Goal: Task Accomplishment & Management: Manage account settings

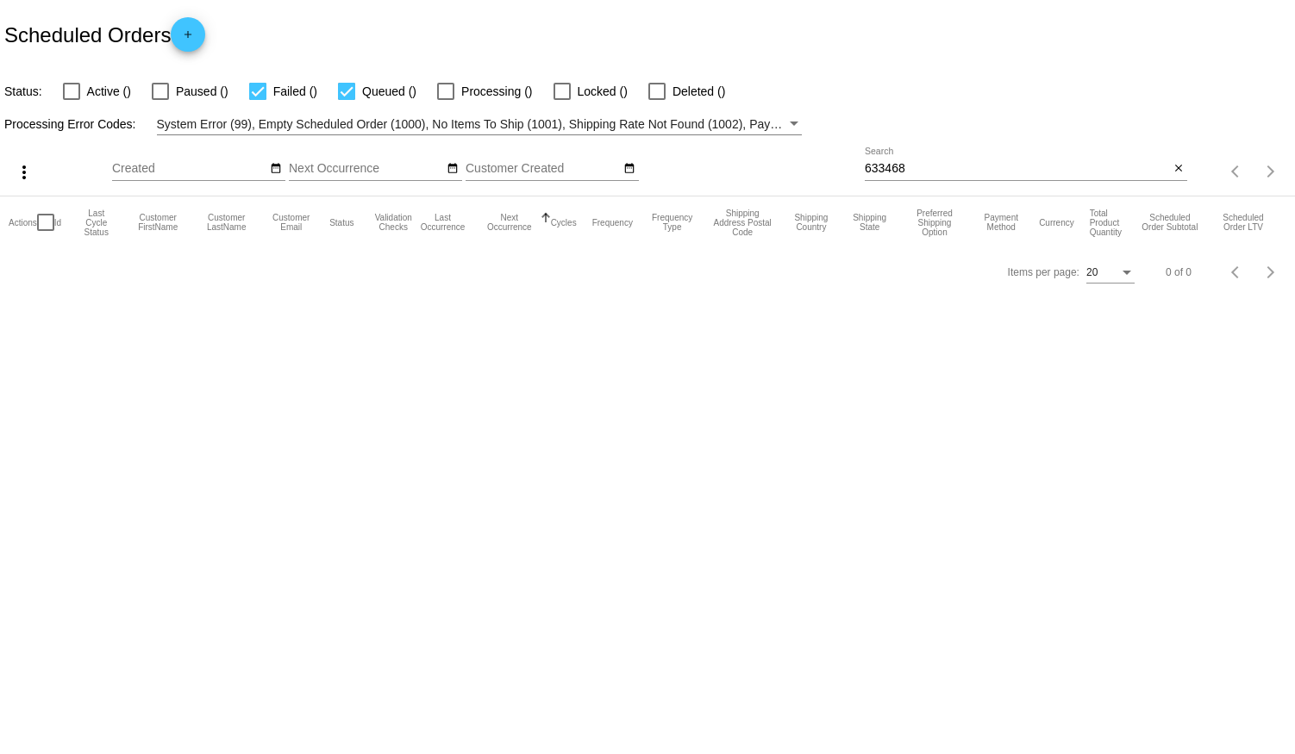
click at [342, 87] on div at bounding box center [346, 91] width 17 height 17
click at [346, 100] on input "Queued ()" at bounding box center [346, 100] width 1 height 1
checkbox input "false"
drag, startPoint x: 923, startPoint y: 162, endPoint x: 618, endPoint y: 169, distance: 305.3
click at [618, 168] on div "more_vert Aug Jan Feb Mar [DATE]" at bounding box center [647, 165] width 1295 height 61
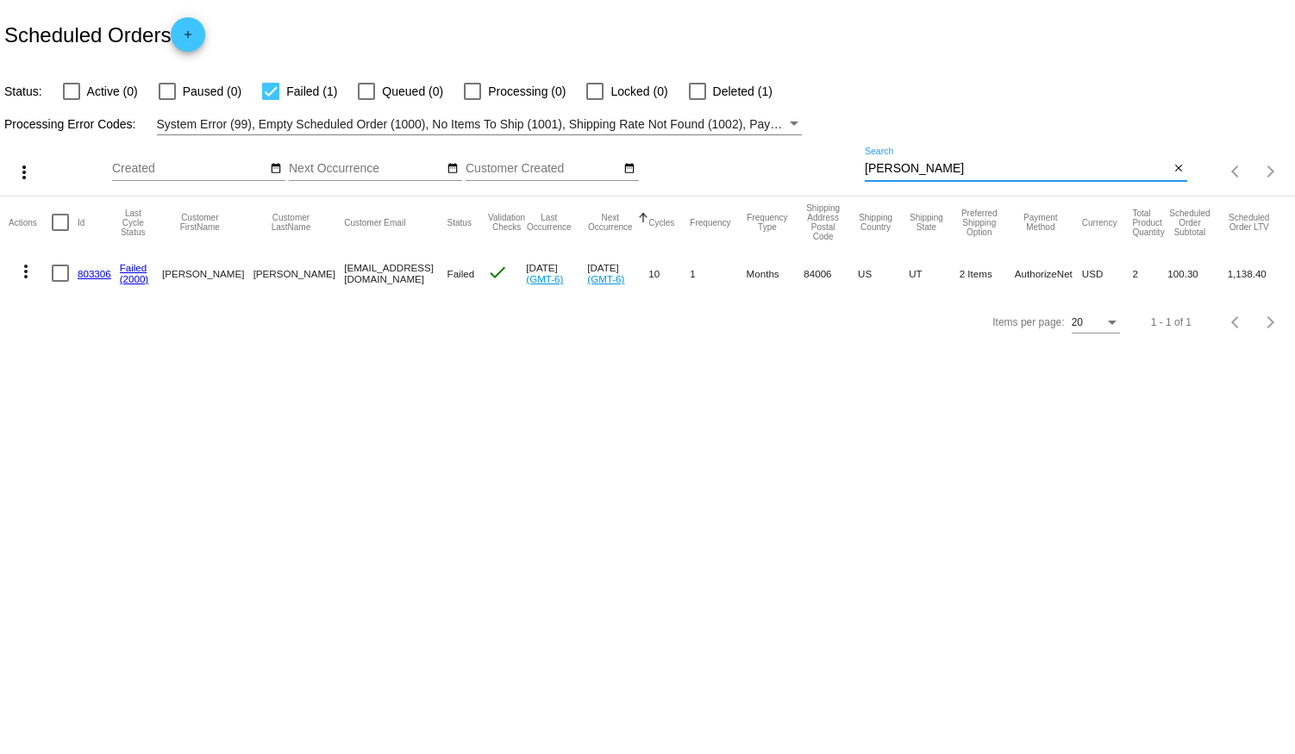
type input "[PERSON_NAME]"
click at [86, 268] on link "803306" at bounding box center [95, 273] width 34 height 11
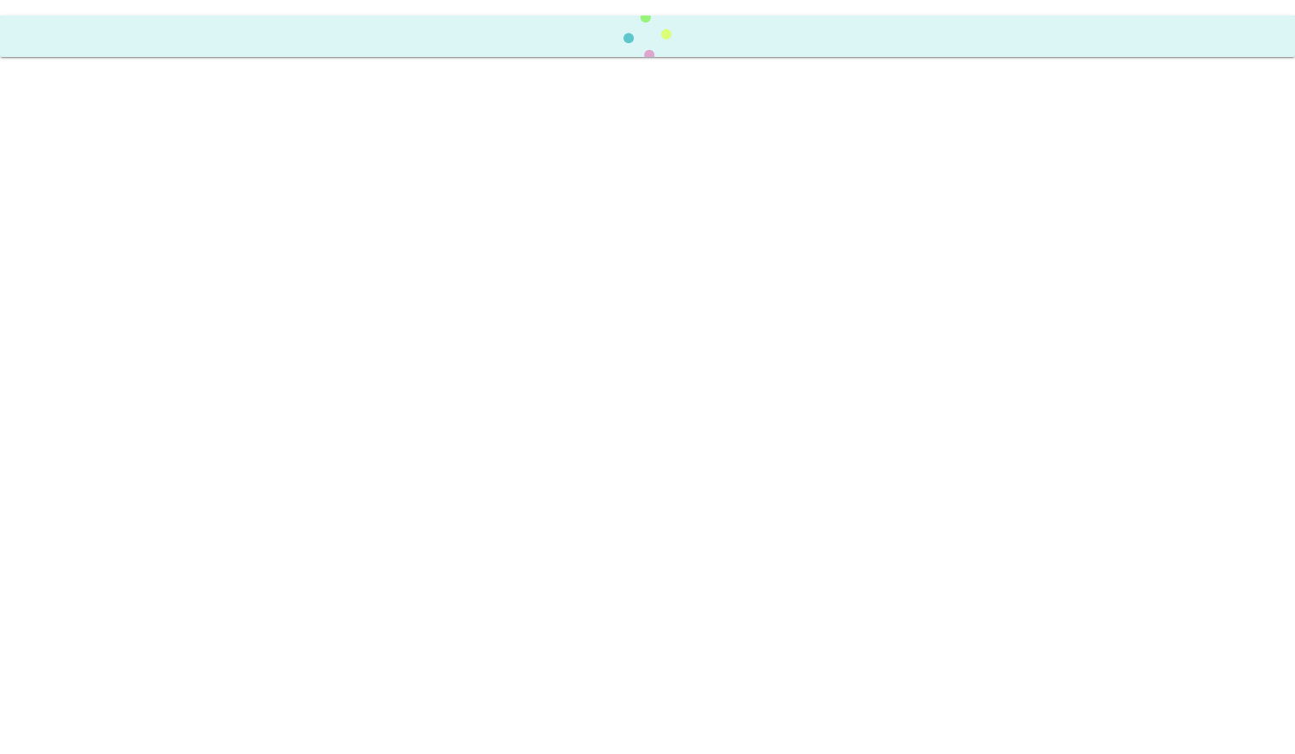
click at [86, 267] on body at bounding box center [647, 377] width 1295 height 754
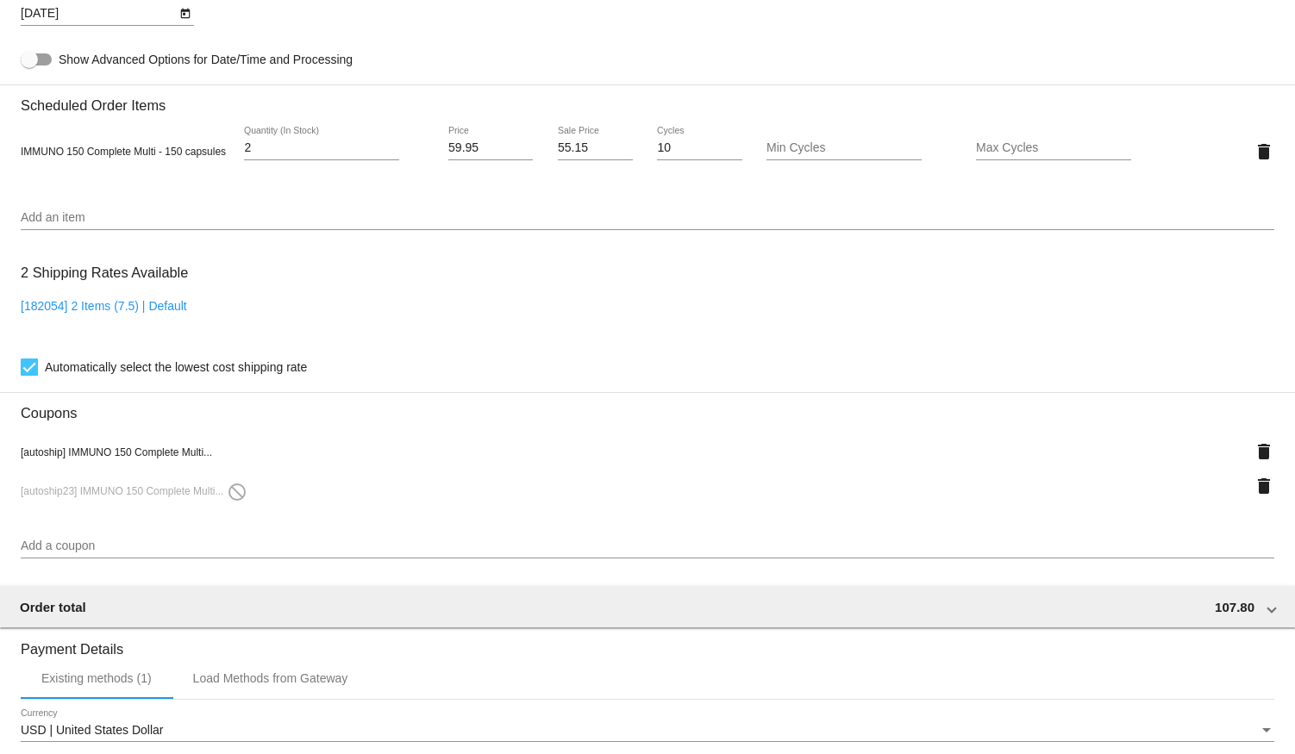
scroll to position [1175, 0]
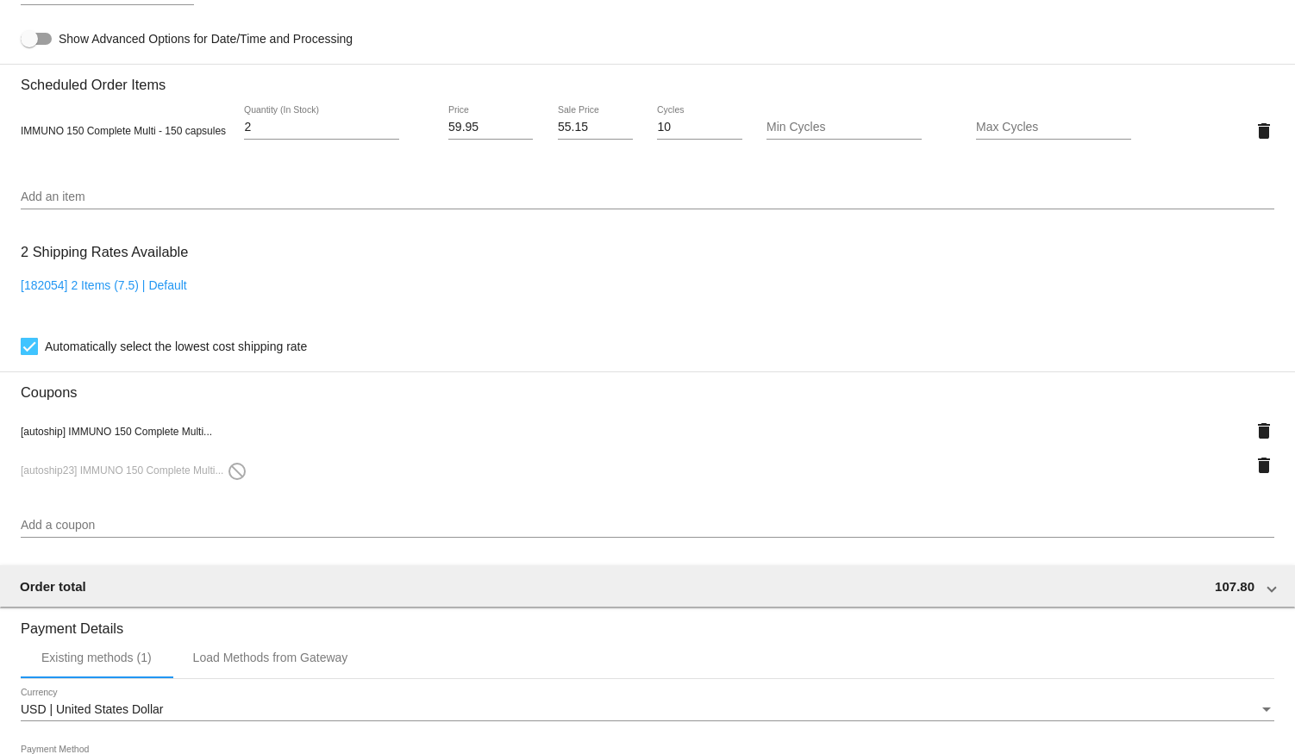
click at [1238, 466] on div "delete" at bounding box center [1222, 465] width 104 height 34
click at [1254, 439] on mat-icon "delete" at bounding box center [1264, 431] width 21 height 21
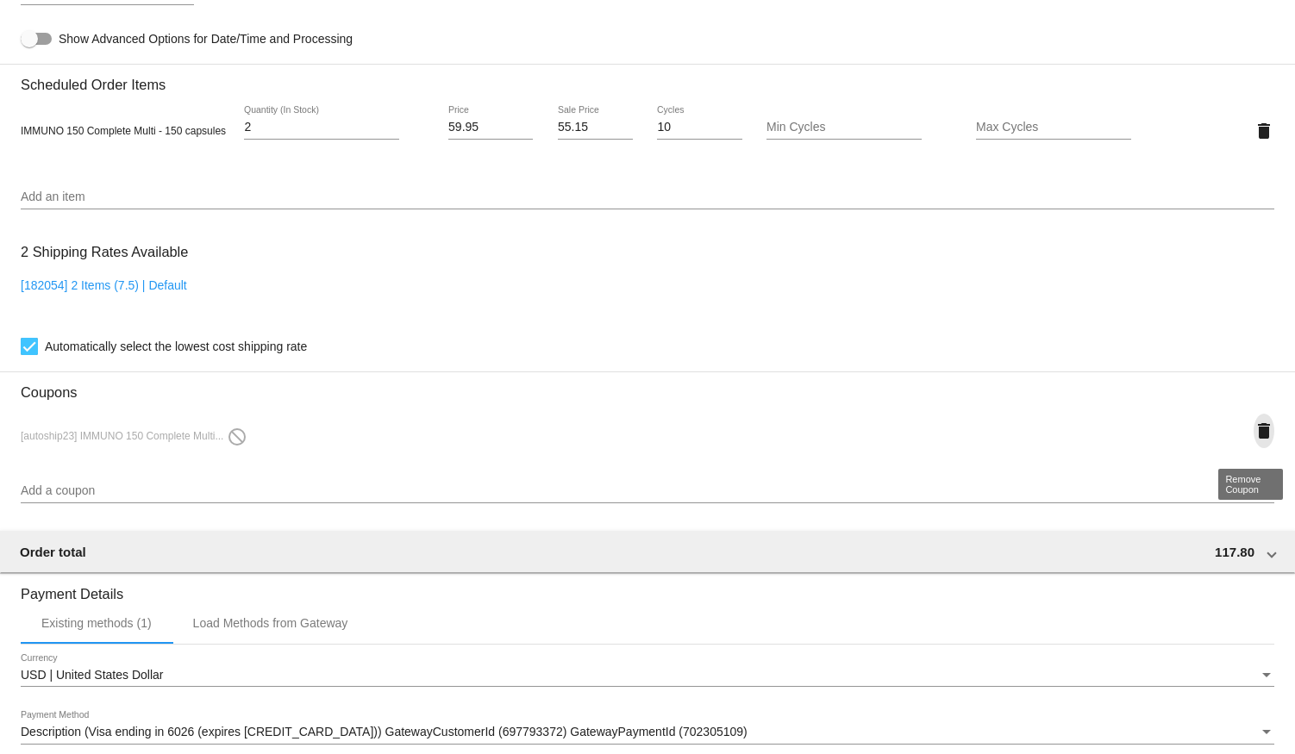
click at [1254, 439] on mat-icon "delete" at bounding box center [1264, 431] width 21 height 21
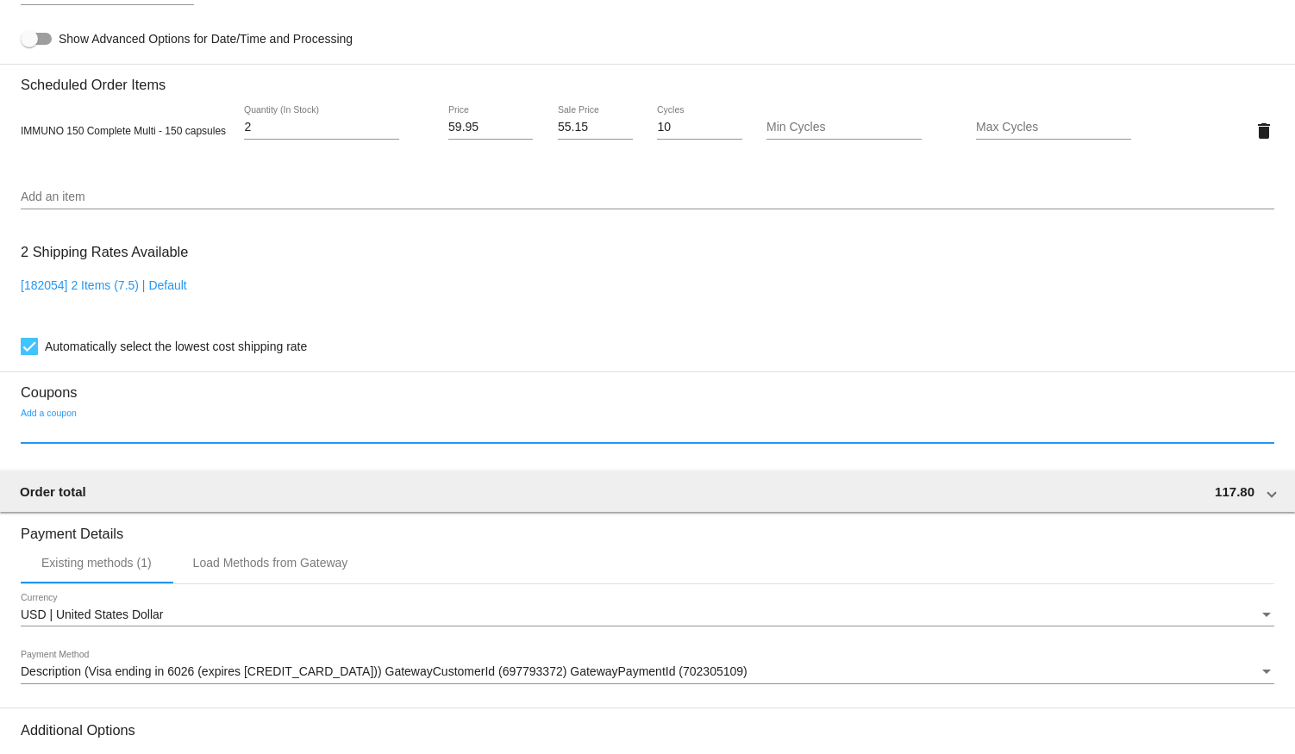
click at [47, 438] on input "Add a coupon" at bounding box center [648, 431] width 1254 height 14
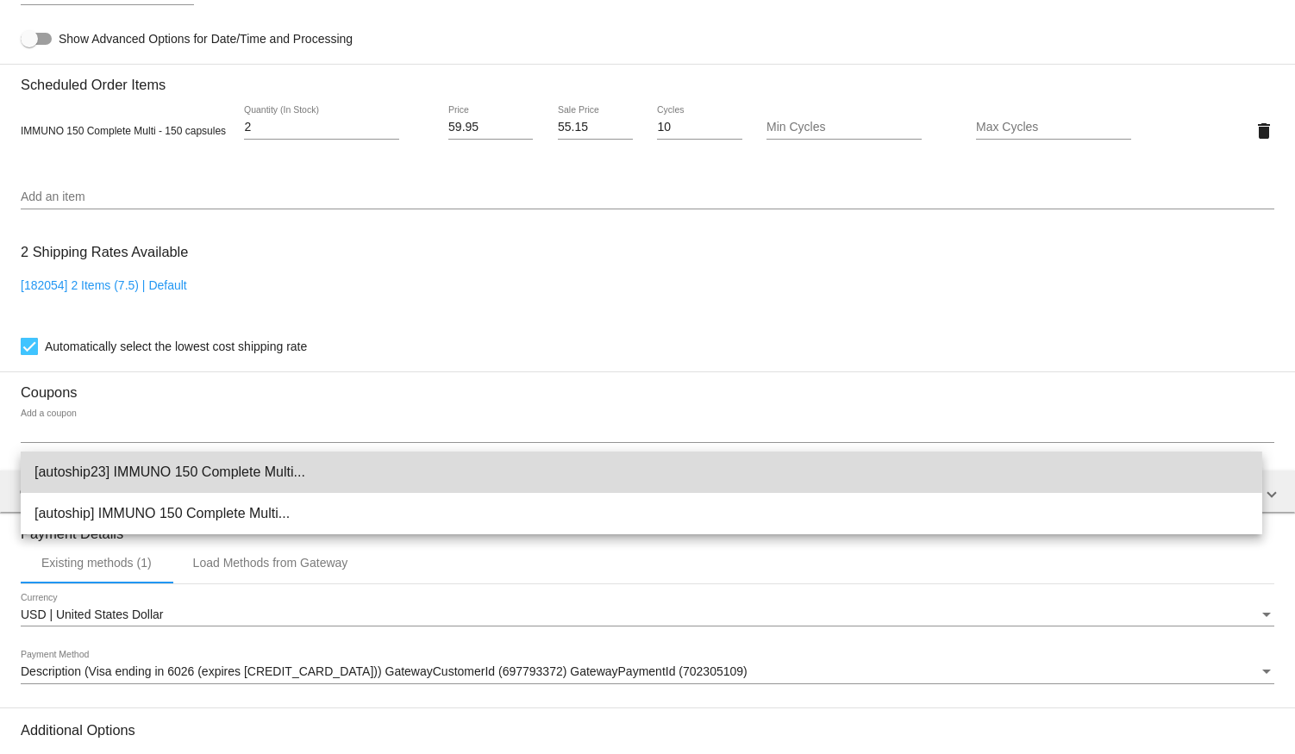
click at [132, 472] on span "[autoship23] IMMUNO 150 Complete Multi..." at bounding box center [641, 472] width 1214 height 41
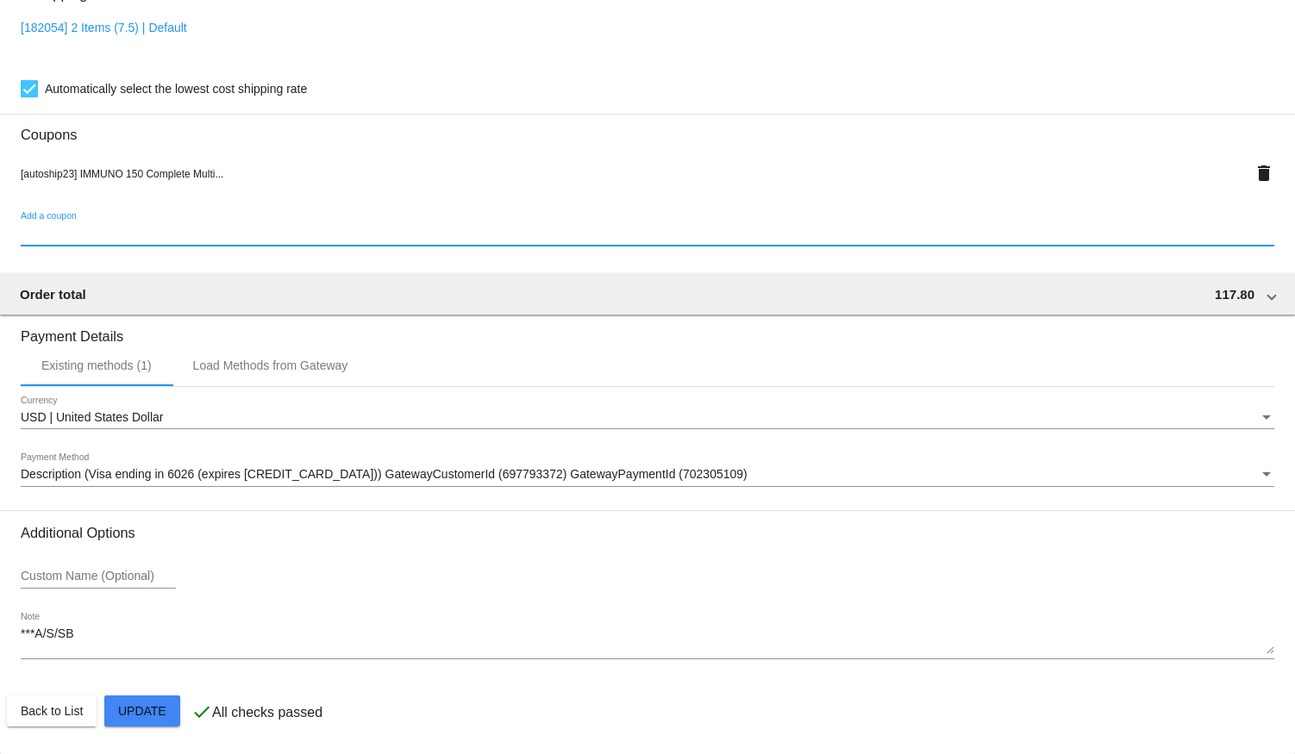
scroll to position [1444, 0]
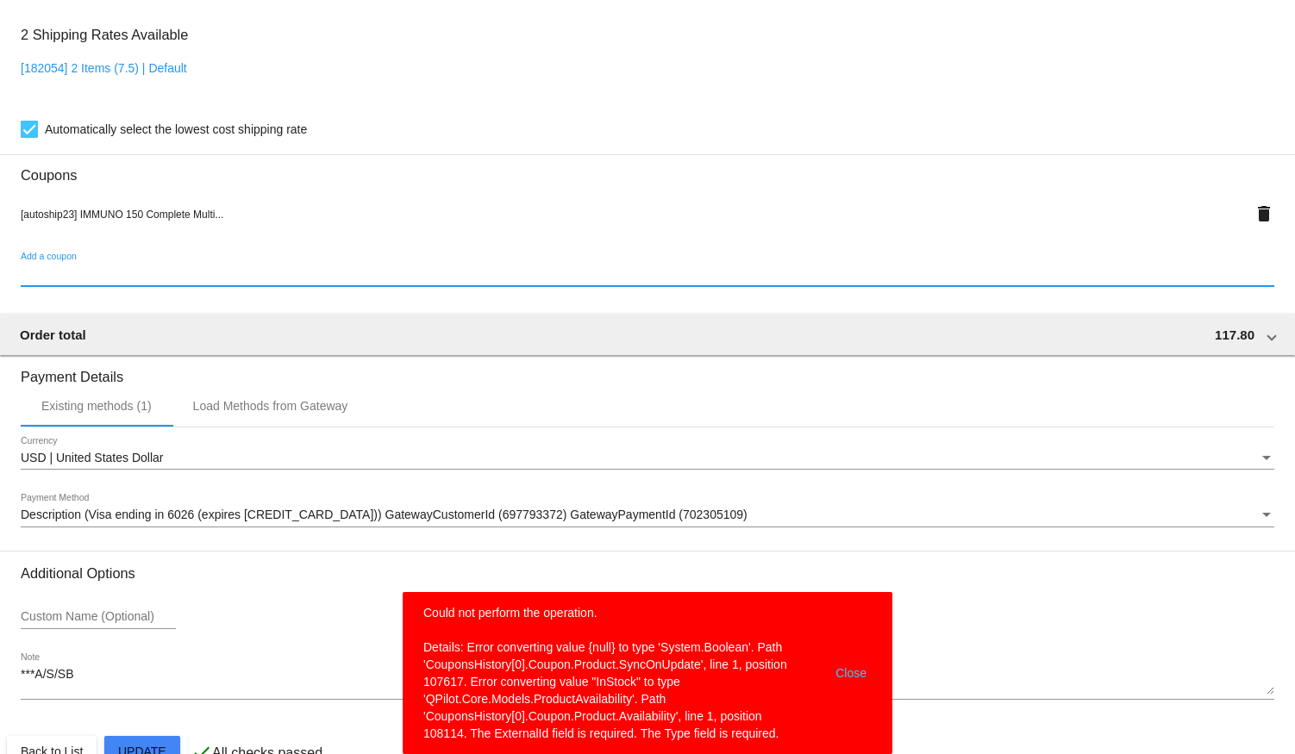
scroll to position [1366, 0]
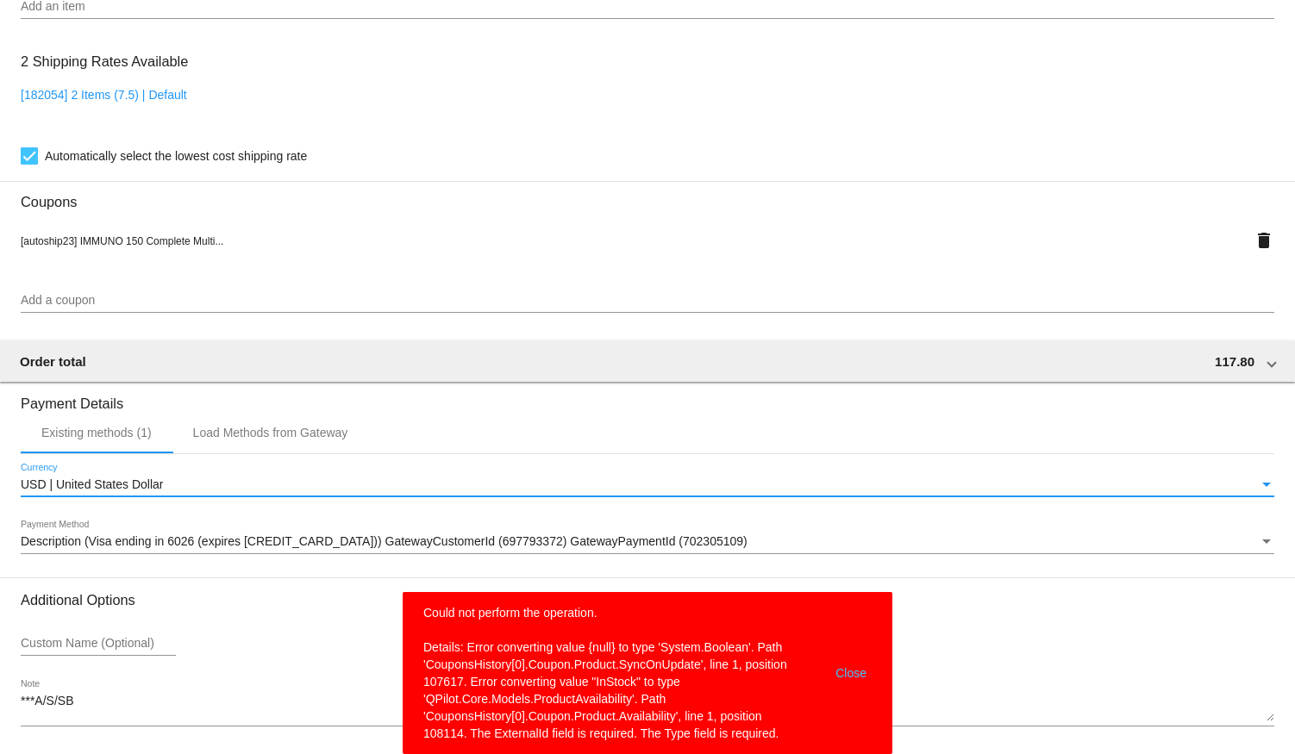
click at [972, 492] on div "USD | United States Dollar" at bounding box center [640, 485] width 1238 height 14
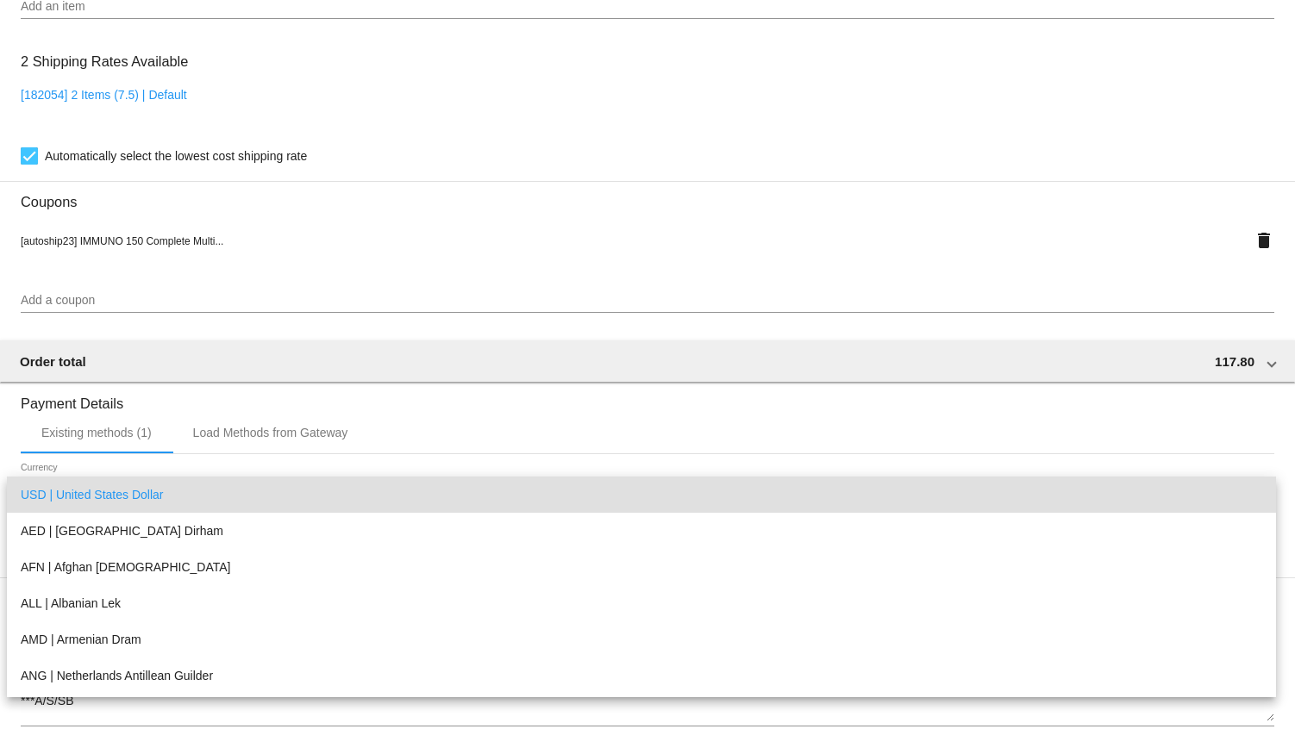
click at [1248, 247] on div at bounding box center [647, 377] width 1295 height 754
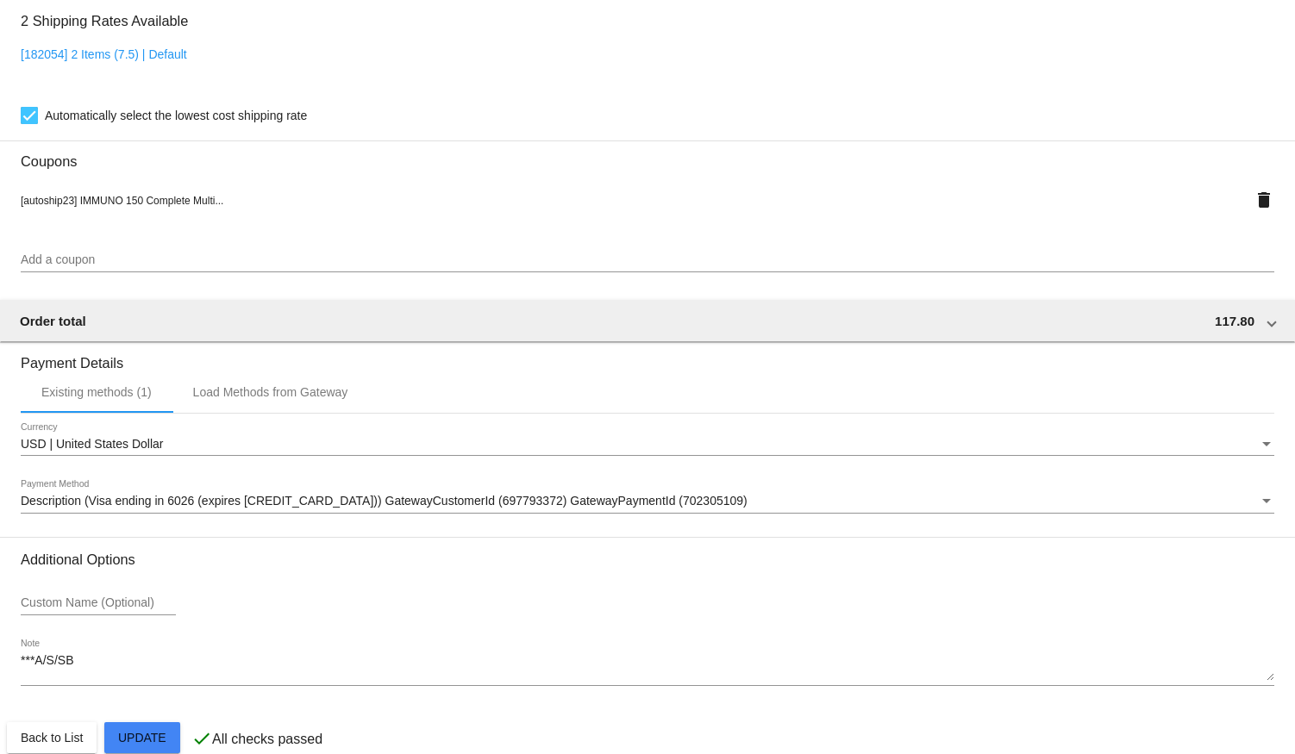
scroll to position [1444, 0]
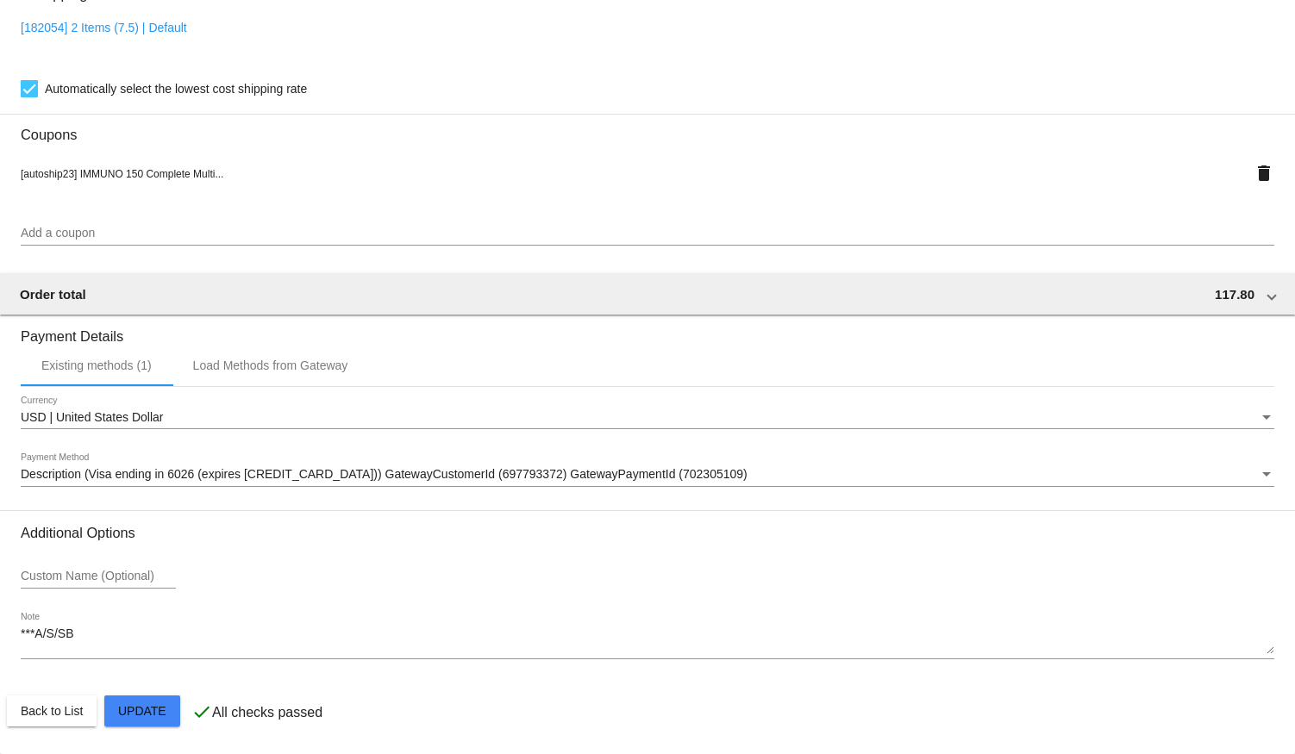
click at [941, 170] on div "[autoship23] IMMUNO 150 Complete Multi..." at bounding box center [595, 173] width 1149 height 14
click at [1254, 171] on mat-icon "delete" at bounding box center [1264, 173] width 21 height 21
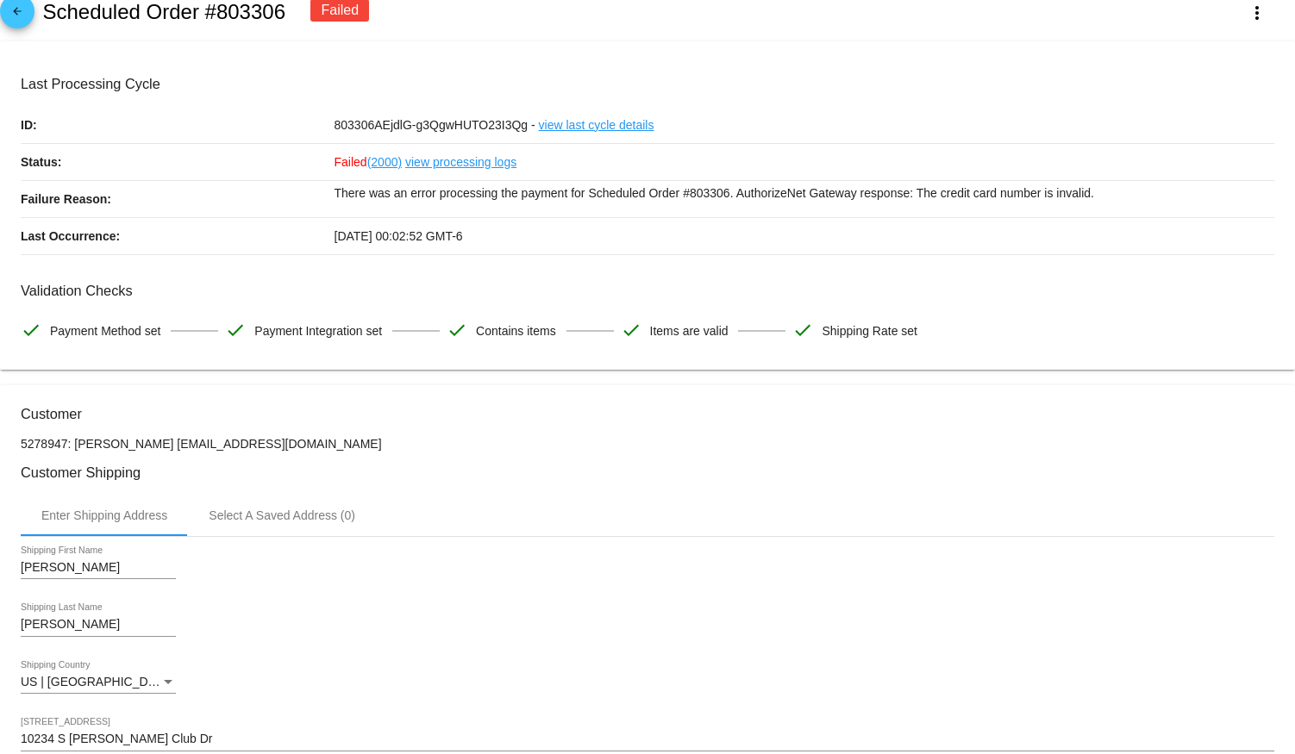
scroll to position [0, 0]
